Goal: Task Accomplishment & Management: Complete application form

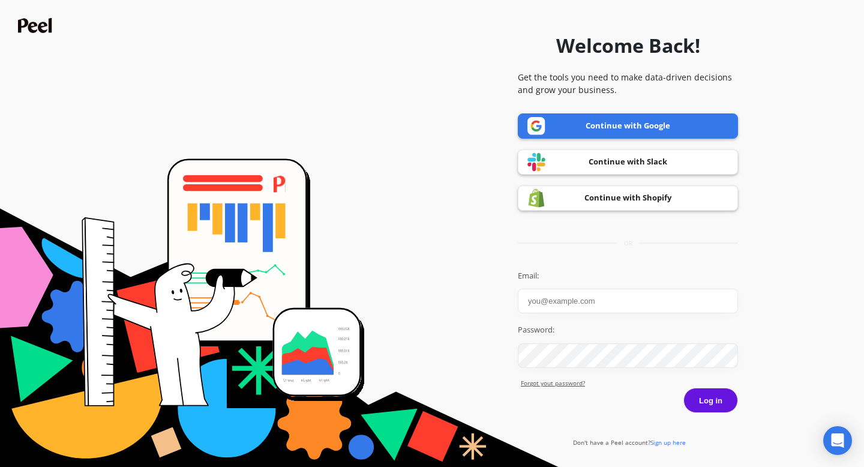
click at [656, 124] on link "Continue with Google" at bounding box center [628, 125] width 220 height 25
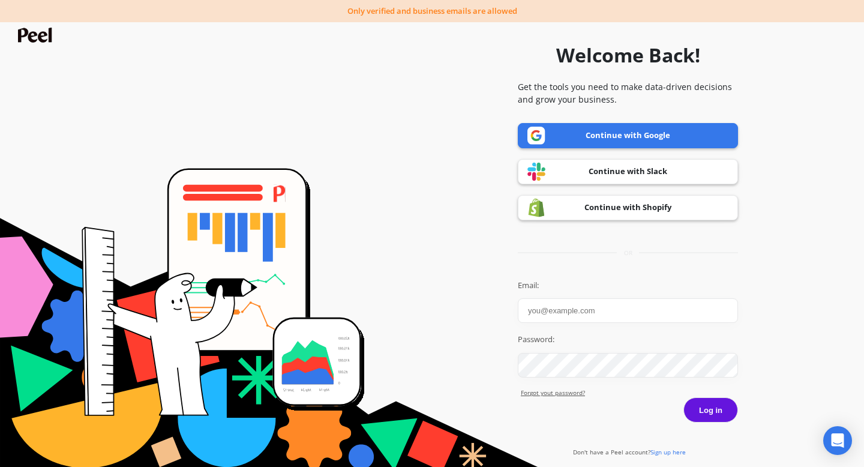
click at [648, 171] on link "Continue with Slack" at bounding box center [628, 171] width 220 height 25
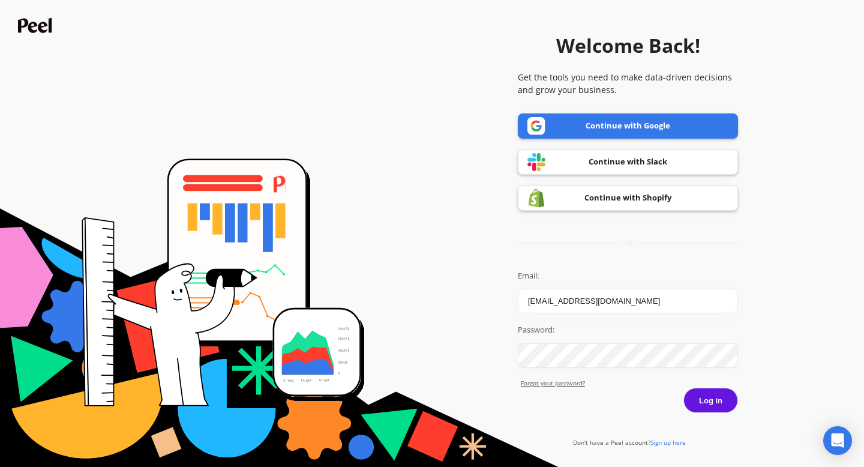
type input "abhishekpinninti@wittelsbach.co.in"
click at [721, 409] on button "Log in" at bounding box center [710, 399] width 55 height 25
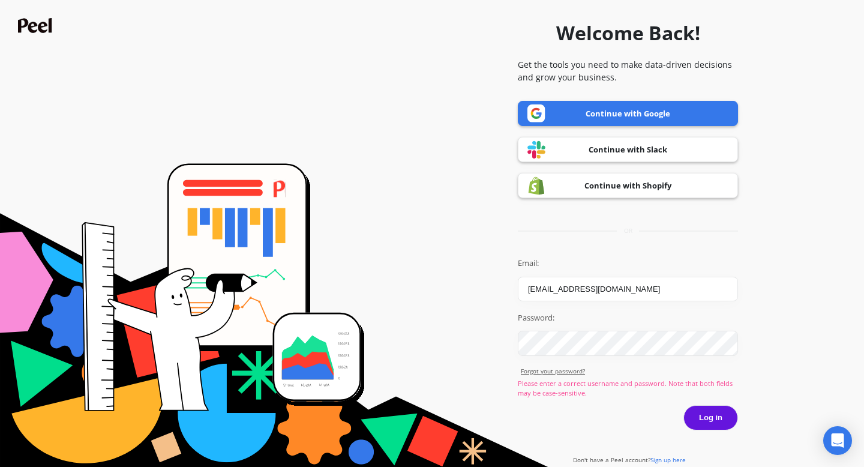
click at [569, 112] on link "Continue with Google" at bounding box center [628, 113] width 220 height 25
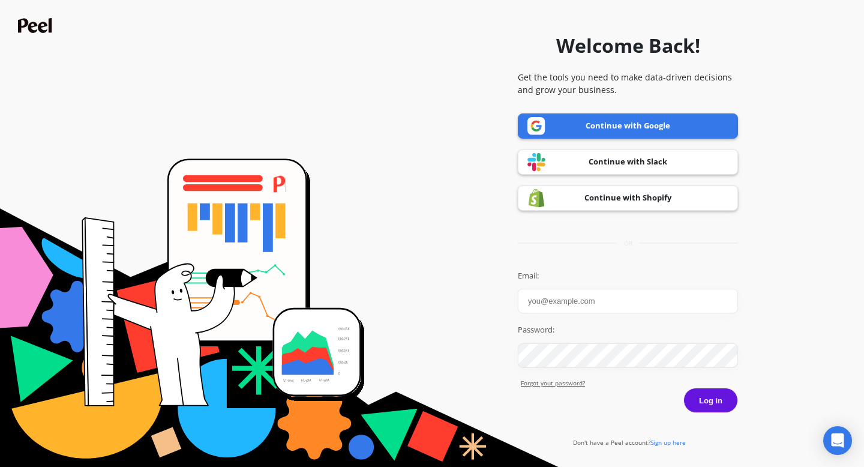
click at [666, 444] on span "Sign up here" at bounding box center [667, 442] width 35 height 8
click at [593, 128] on link "Continue with Google" at bounding box center [628, 125] width 220 height 25
click at [669, 442] on span "Sign up here" at bounding box center [667, 442] width 35 height 8
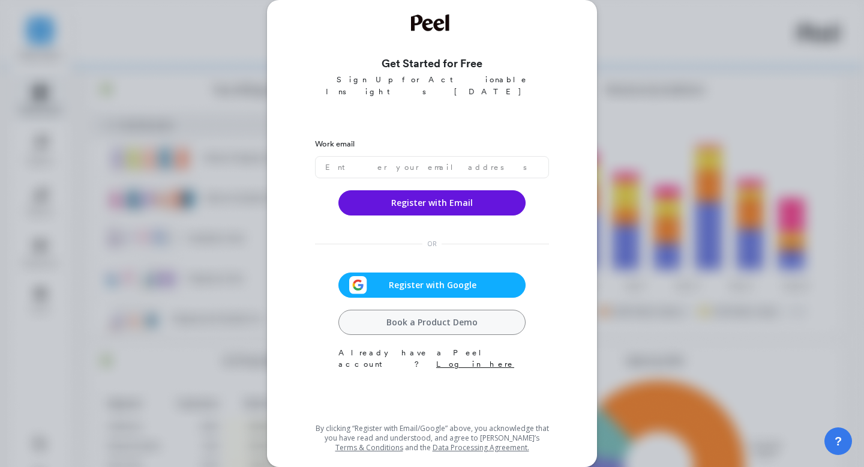
click at [486, 281] on div "Register with Google" at bounding box center [432, 285] width 180 height 18
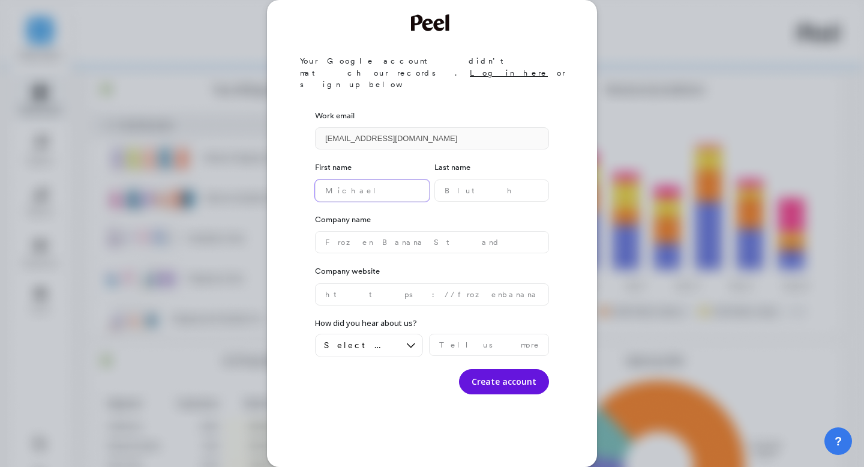
click at [354, 179] on name "text" at bounding box center [372, 190] width 115 height 22
type name "Abhishek"
click at [448, 161] on div "Last name" at bounding box center [491, 181] width 115 height 40
click at [449, 179] on name "text" at bounding box center [491, 190] width 115 height 22
type name "Pinninti"
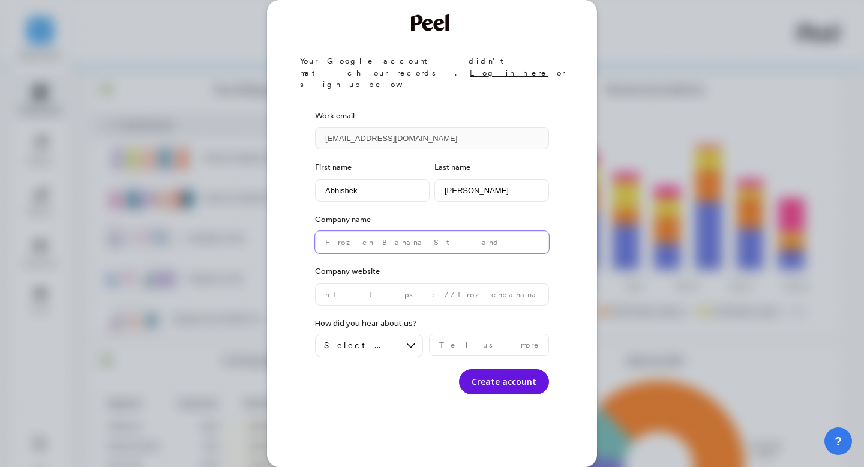
click at [435, 231] on name "text" at bounding box center [432, 242] width 234 height 22
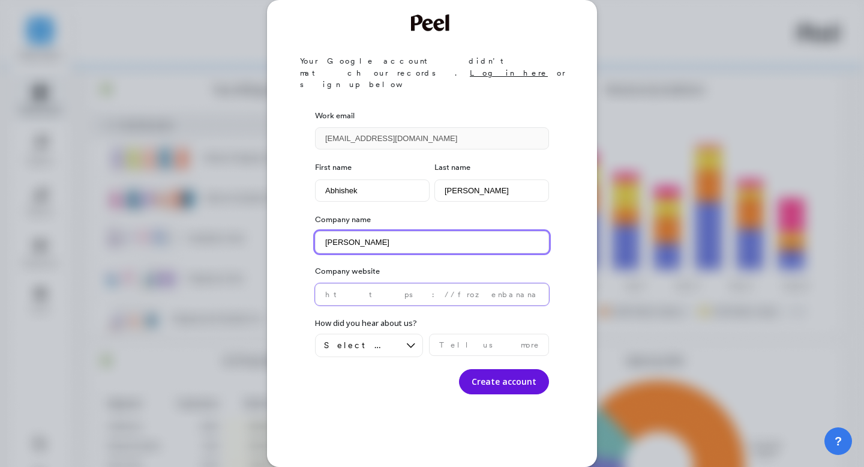
type name "Vibha"
click at [431, 283] on website "text" at bounding box center [432, 294] width 234 height 22
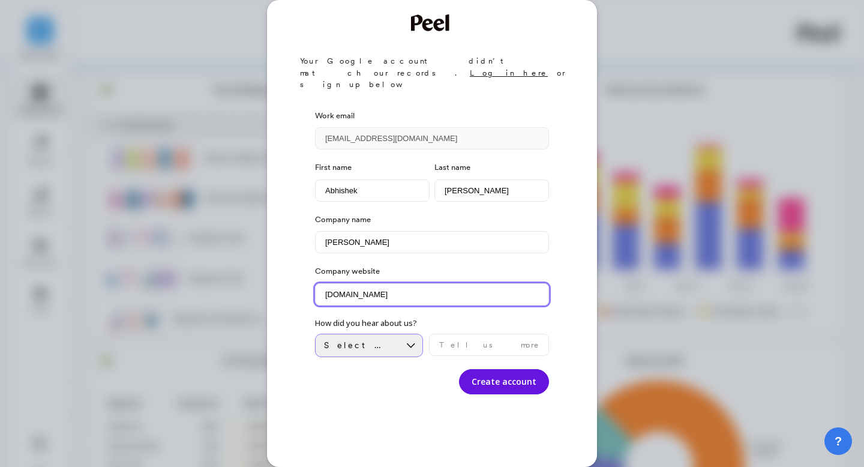
type website "Vibhajewellery.com"
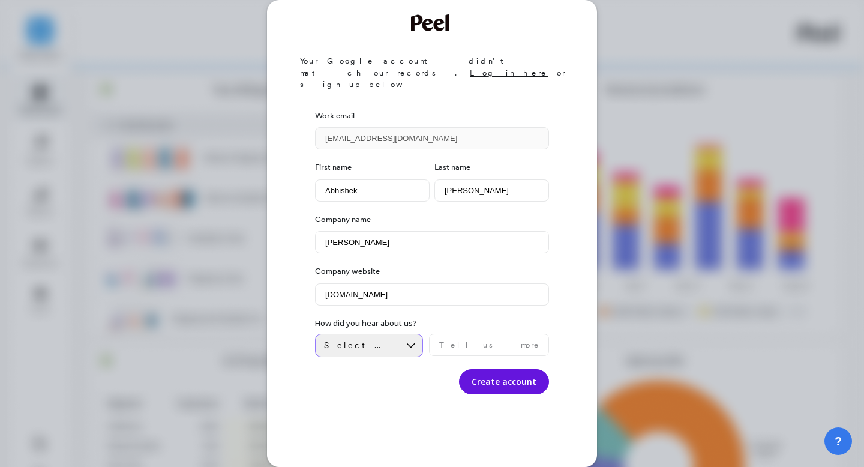
click at [402, 334] on div at bounding box center [410, 345] width 23 height 22
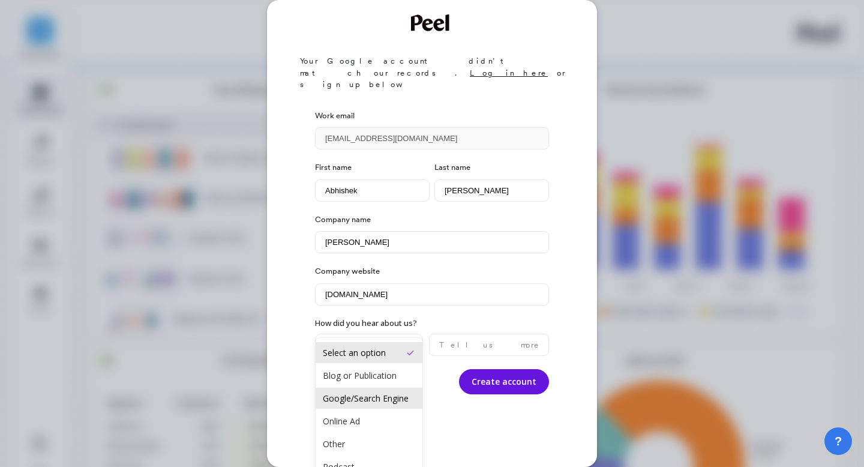
click at [397, 395] on div "Google/Search Engine" at bounding box center [369, 397] width 92 height 11
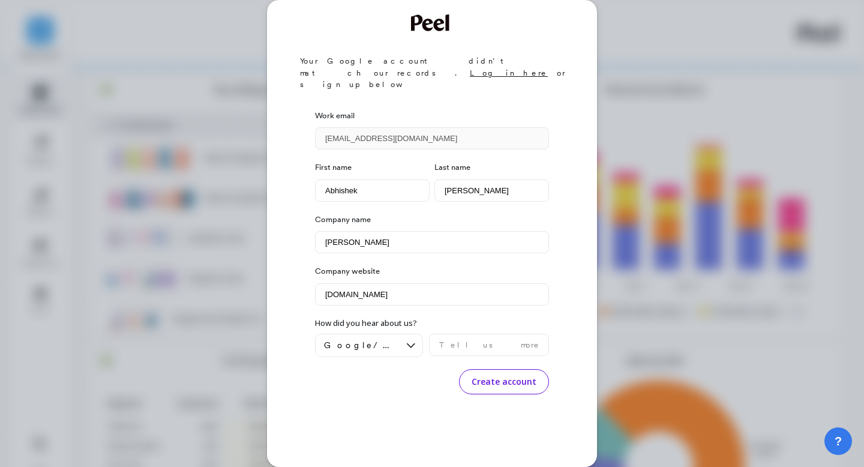
click at [485, 369] on button "Create account" at bounding box center [504, 381] width 90 height 25
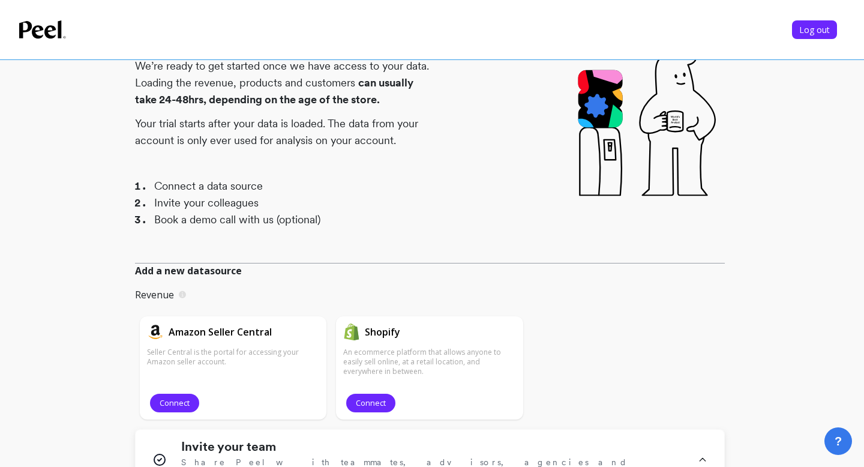
scroll to position [72, 0]
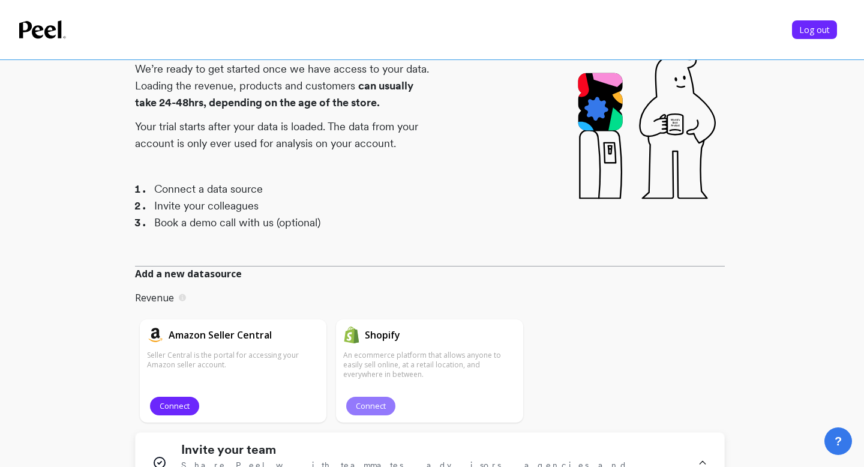
click at [366, 413] on button "Connect" at bounding box center [370, 405] width 49 height 19
click at [378, 402] on span "Connect" at bounding box center [371, 405] width 30 height 11
